Goal: Information Seeking & Learning: Learn about a topic

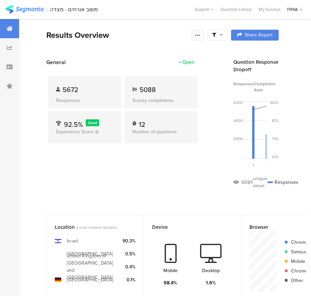
click at [201, 34] on icon at bounding box center [197, 34] width 5 height 5
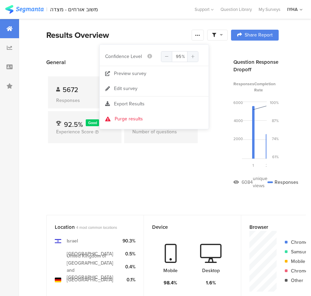
drag, startPoint x: 49, startPoint y: 166, endPoint x: 53, endPoint y: 167, distance: 4.2
click at [53, 167] on div "General Open 5672 Responses 5088 Survey completions 92.5% Good Experience Score…" at bounding box center [122, 128] width 153 height 141
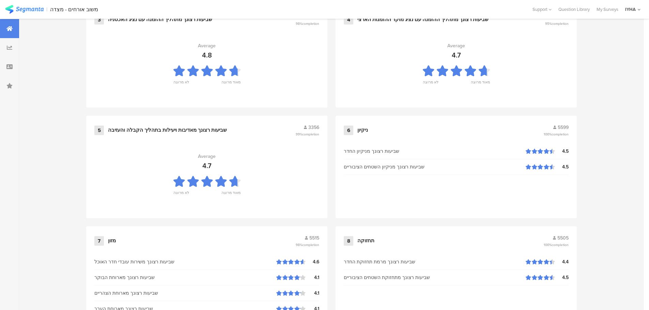
scroll to position [689, 0]
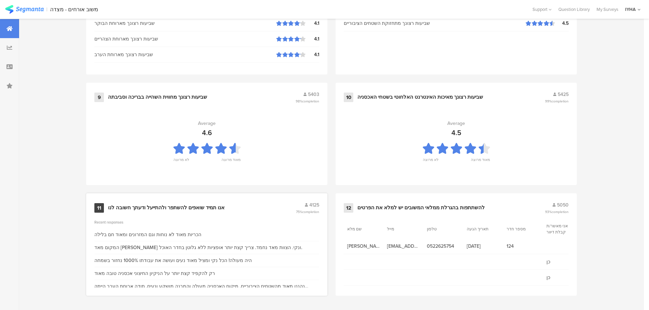
click at [190, 206] on div "אנו תמיד שואפים להשתפר ולהתייעל ודעתך חשובה לנו" at bounding box center [166, 208] width 116 height 7
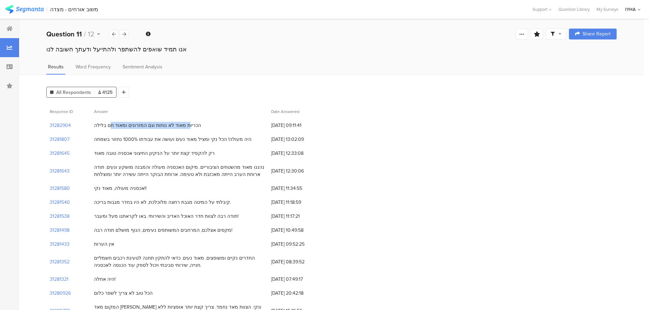
drag, startPoint x: 203, startPoint y: 124, endPoint x: 112, endPoint y: 124, distance: 90.6
click at [116, 124] on div "הכריות מאוד לא נוחות וגם המזרונים ומאוד חם בלילה" at bounding box center [179, 126] width 177 height 14
click at [111, 124] on div "הכריות מאוד לא נוחות וגם המזרונים ומאוד חם בלילה" at bounding box center [147, 125] width 107 height 7
drag, startPoint x: 105, startPoint y: 124, endPoint x: 95, endPoint y: 126, distance: 10.1
click at [95, 126] on div "הכריות מאוד לא נוחות וגם המזרונים ומאוד חם בלילה" at bounding box center [147, 125] width 107 height 7
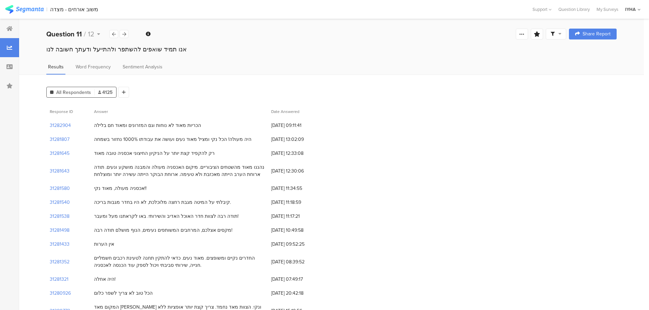
drag, startPoint x: 236, startPoint y: 138, endPoint x: 91, endPoint y: 143, distance: 145.5
click at [91, 143] on div "היה מעולה! הכל נקי ומציל מאוד נעים ועושה את עבודתו 1000% נחזור בשמחה" at bounding box center [179, 140] width 177 height 14
drag, startPoint x: 206, startPoint y: 153, endPoint x: 94, endPoint y: 156, distance: 112.1
click at [95, 156] on div "רק להקפיד קצת יותר על הניקיון החיצוני אכסניה טובה מאוד" at bounding box center [179, 153] width 177 height 14
drag, startPoint x: 263, startPoint y: 168, endPoint x: 169, endPoint y: 168, distance: 94.7
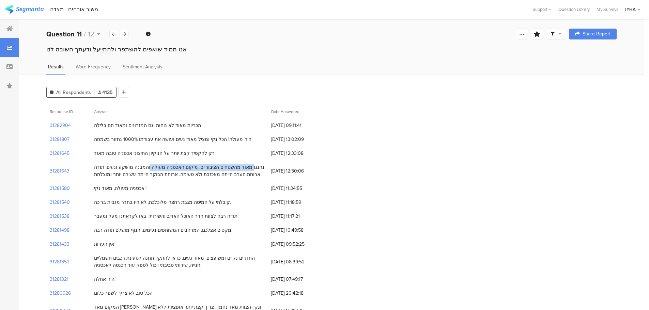
click at [169, 168] on div "נהננו מאוד מהשטחים הציבוריים. מיקום האכסניה מעולה והמבנה מושקע ונעים. תודה ארוח…" at bounding box center [179, 171] width 170 height 14
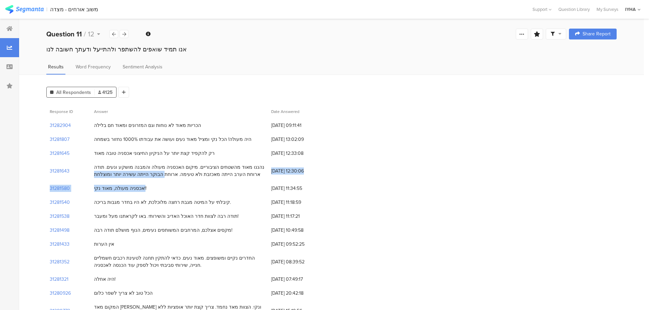
drag, startPoint x: 170, startPoint y: 172, endPoint x: 98, endPoint y: 184, distance: 72.2
drag, startPoint x: 182, startPoint y: 190, endPoint x: 94, endPoint y: 196, distance: 88.4
drag, startPoint x: 215, startPoint y: 211, endPoint x: 195, endPoint y: 211, distance: 19.8
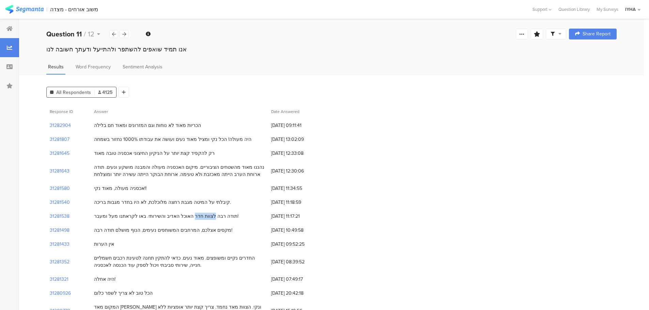
click at [195, 211] on div "תודה רבה לצוות חדר האוכל האדיב והשירותי. באו לקראתנו מעל ומעבר!" at bounding box center [179, 216] width 177 height 14
click at [196, 206] on div "קיבלתי על המיטה מגבת רחצה מלוכלכת, לא היו בחדר מגבות בריכה." at bounding box center [179, 203] width 177 height 14
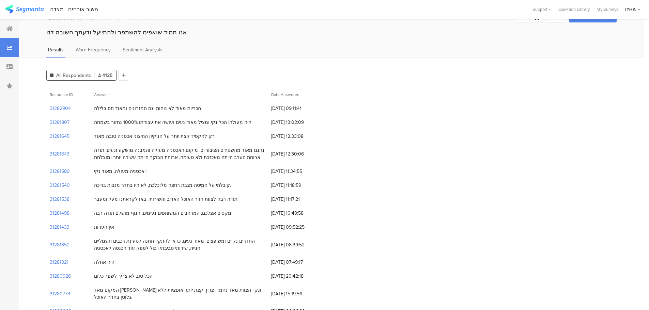
scroll to position [26, 0]
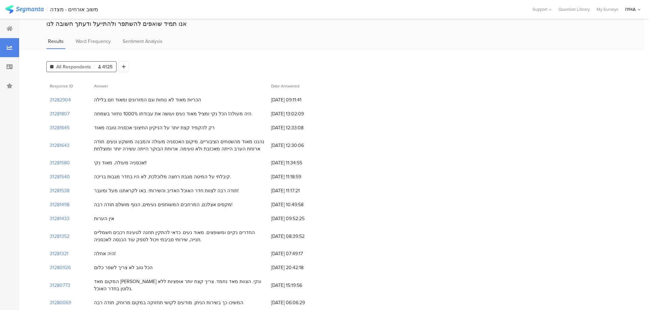
drag, startPoint x: 238, startPoint y: 192, endPoint x: 175, endPoint y: 195, distance: 63.1
click at [177, 196] on div "תודה רבה לצוות חדר האוכל האדיב והשירותי. באו לקראתנו מעל ומעבר!" at bounding box center [179, 191] width 177 height 14
drag, startPoint x: 233, startPoint y: 203, endPoint x: 203, endPoint y: 209, distance: 30.2
click at [203, 209] on div "מקסים אצלכם, המרחבים המשותפים נעימים, הנוף מושלם תודה רבה!" at bounding box center [179, 205] width 177 height 14
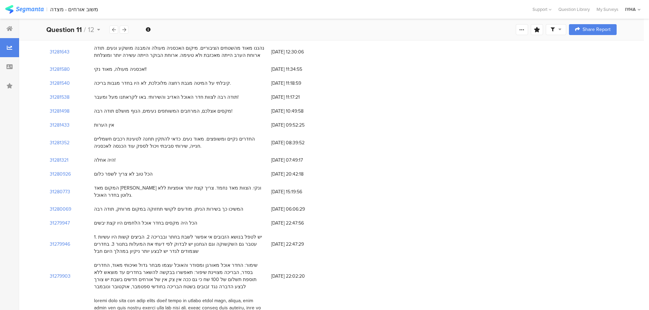
scroll to position [128, 0]
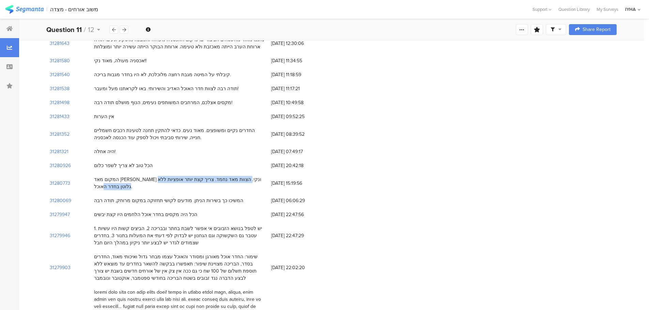
drag, startPoint x: 254, startPoint y: 181, endPoint x: 203, endPoint y: 183, distance: 51.5
click at [203, 183] on div "המקום מאד [PERSON_NAME] ונקי. הצוות מאד נחמד. צריך קצת יותר אופציות ללא גלוטן ב…" at bounding box center [179, 183] width 177 height 21
drag, startPoint x: 251, startPoint y: 192, endPoint x: 150, endPoint y: 198, distance: 101.0
click at [150, 198] on div "המשיכו כך בשירות הניתן. מודעים לקושי תחזוקה במקום מרוחק, תודה רבה" at bounding box center [179, 201] width 177 height 14
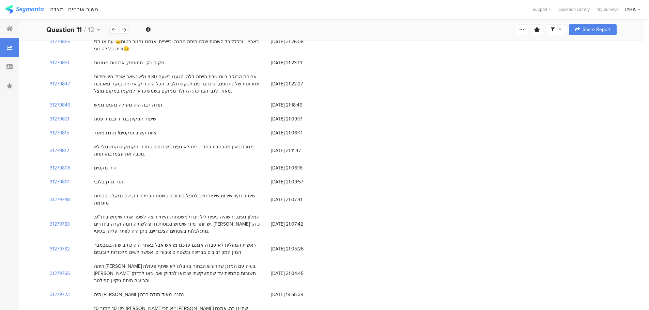
scroll to position [639, 0]
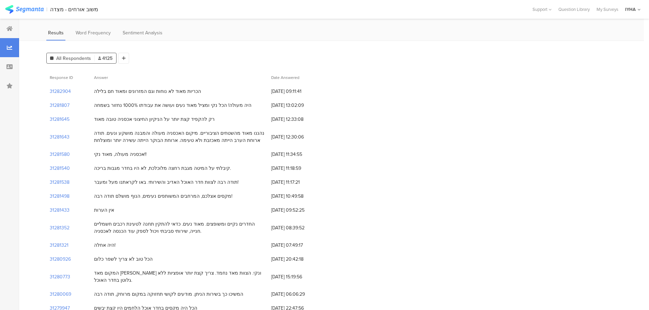
scroll to position [0, 0]
